Goal: Task Accomplishment & Management: Manage account settings

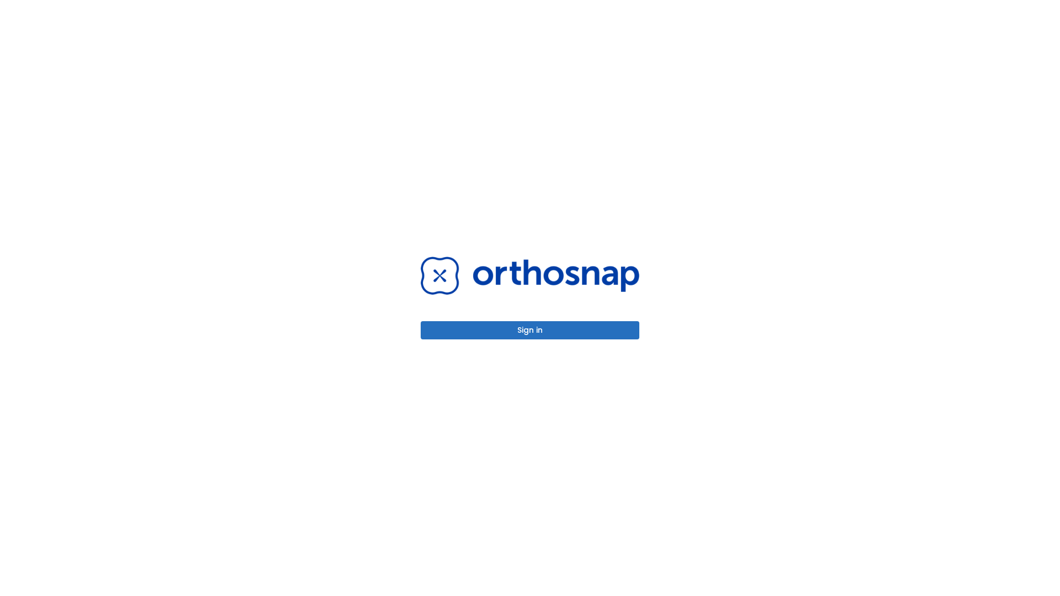
click at [530, 330] on button "Sign in" at bounding box center [530, 330] width 219 height 18
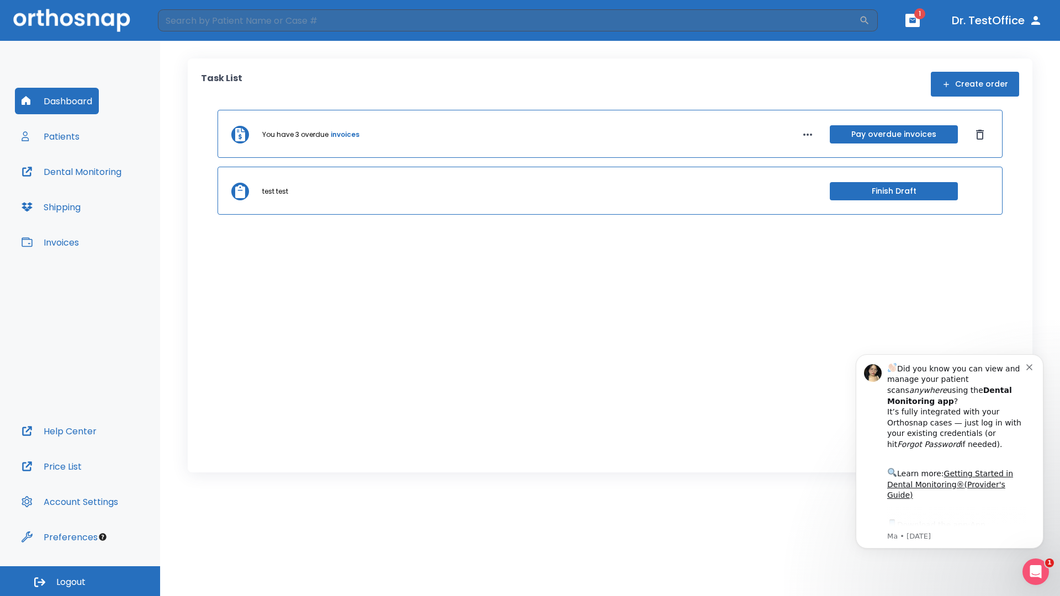
click at [80, 581] on span "Logout" at bounding box center [70, 582] width 29 height 12
